Goal: Task Accomplishment & Management: Use online tool/utility

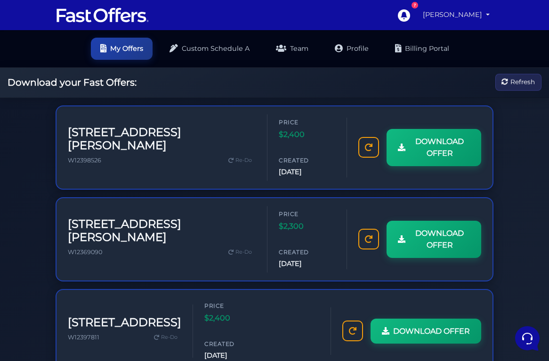
click at [430, 16] on link "[PERSON_NAME]" at bounding box center [456, 15] width 74 height 18
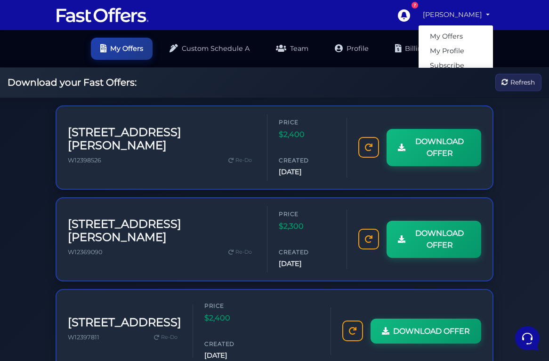
click at [506, 57] on ul "My Offers Custom Schedule A Team Profile Billing Portal" at bounding box center [274, 49] width 549 height 38
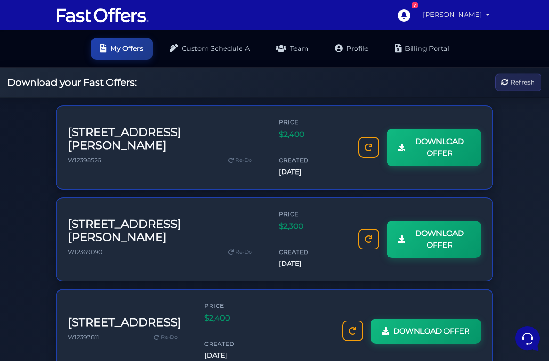
click at [490, 12] on link "[PERSON_NAME]" at bounding box center [456, 15] width 74 height 18
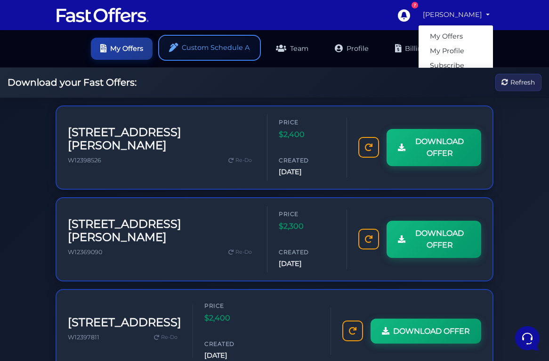
click at [230, 46] on link "Custom Schedule A" at bounding box center [209, 48] width 99 height 22
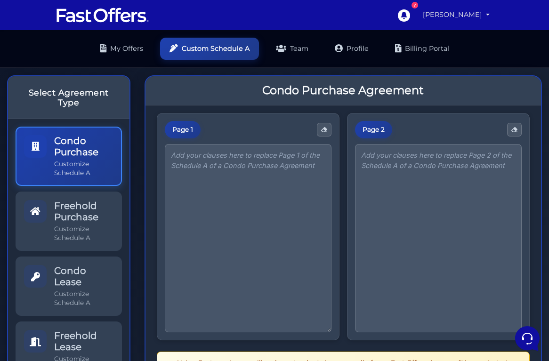
click at [482, 14] on link "[PERSON_NAME]" at bounding box center [456, 15] width 74 height 18
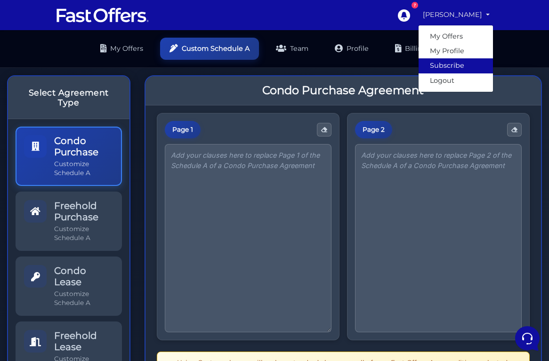
click at [442, 69] on link "Subscribe" at bounding box center [455, 65] width 74 height 15
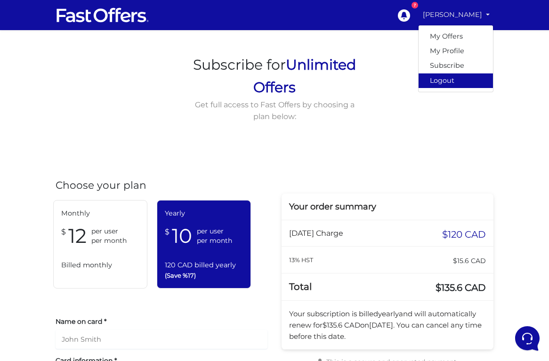
click at [449, 80] on link "Logout" at bounding box center [455, 80] width 74 height 15
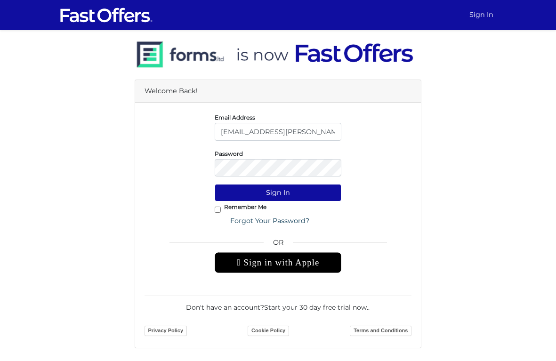
click at [249, 133] on input "[EMAIL_ADDRESS][PERSON_NAME][DOMAIN_NAME]" at bounding box center [278, 131] width 127 height 17
click at [250, 133] on input "[EMAIL_ADDRESS][PERSON_NAME][DOMAIN_NAME]" at bounding box center [278, 131] width 127 height 17
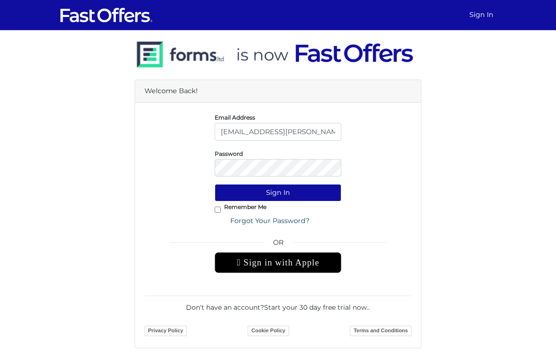
click at [249, 132] on input "[EMAIL_ADDRESS][PERSON_NAME][DOMAIN_NAME]" at bounding box center [278, 131] width 127 height 17
click at [205, 165] on div "Password" at bounding box center [277, 162] width 281 height 28
click at [278, 132] on input "[EMAIL_ADDRESS][PERSON_NAME][DOMAIN_NAME]" at bounding box center [278, 131] width 127 height 17
type input "d"
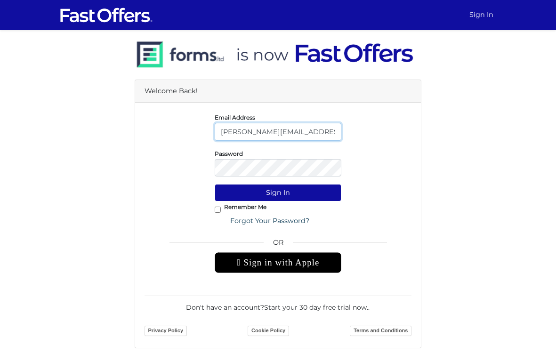
scroll to position [0, 1]
type input "leslie@lesliealvarezproperties.com"
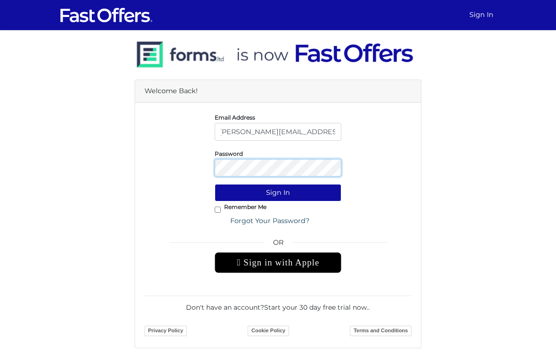
scroll to position [0, 0]
click at [215, 184] on button "Sign In" at bounding box center [278, 192] width 127 height 17
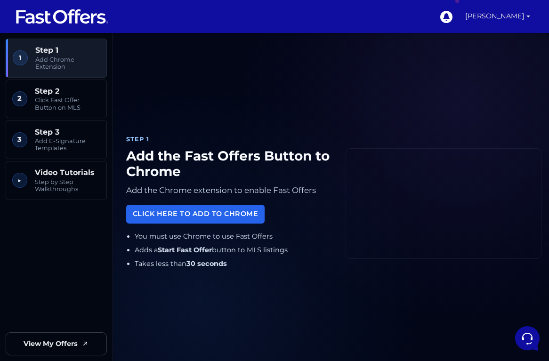
click at [515, 18] on link "[PERSON_NAME]" at bounding box center [497, 16] width 72 height 33
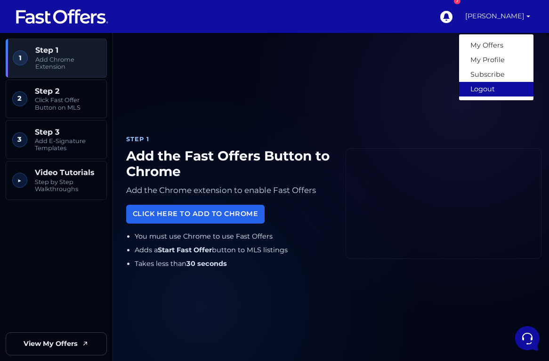
click at [476, 88] on link "Logout" at bounding box center [496, 89] width 74 height 15
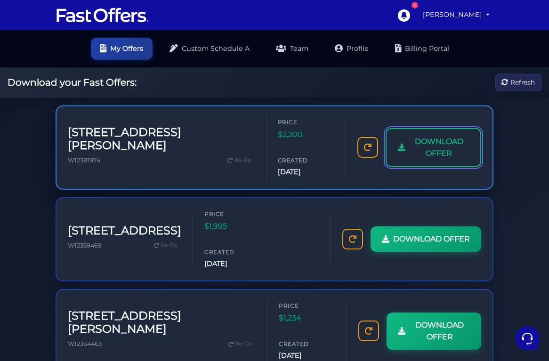
click at [409, 149] on span "DOWNLOAD OFFER" at bounding box center [439, 148] width 60 height 24
